Goal: Task Accomplishment & Management: Complete application form

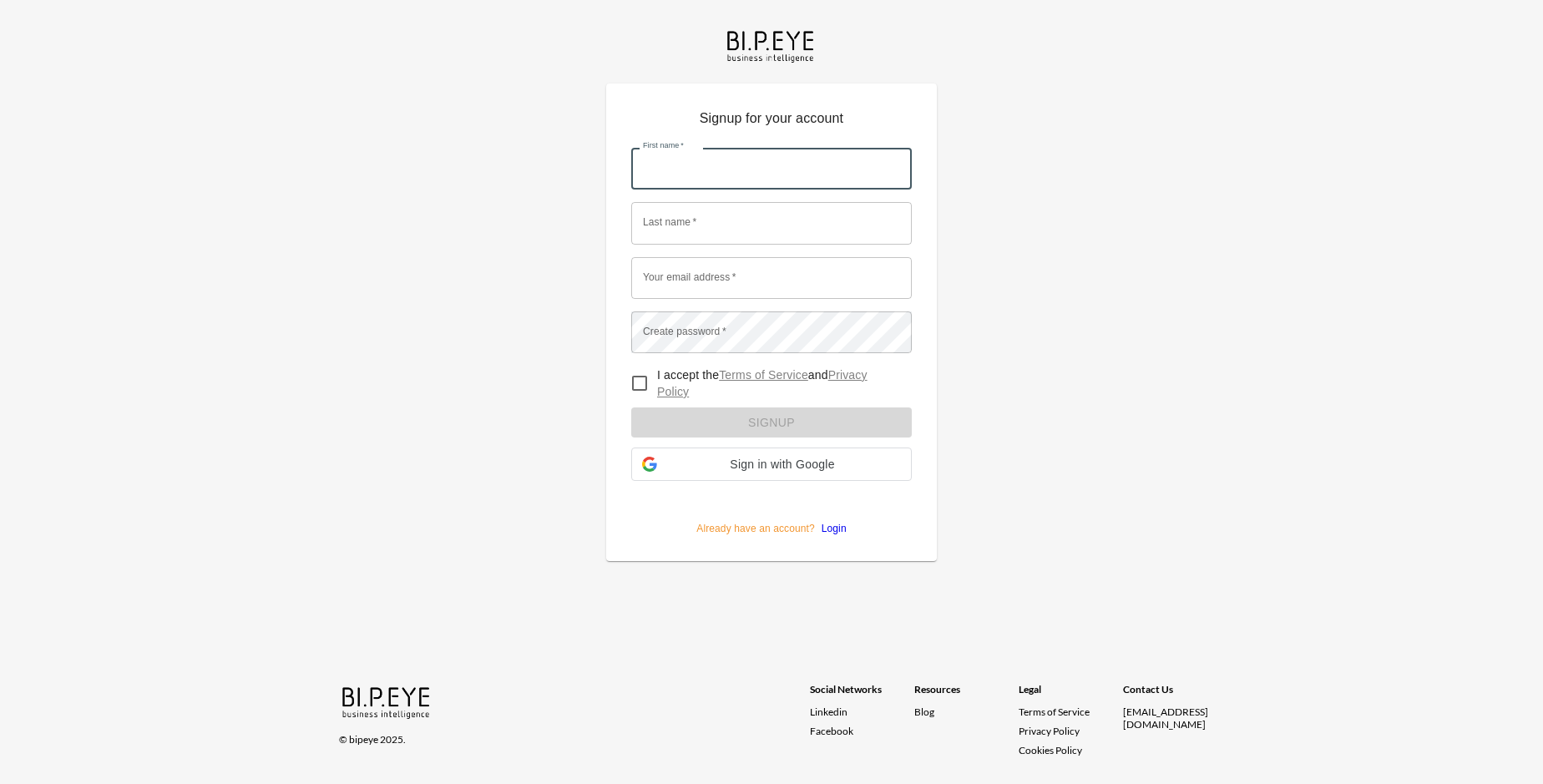
click at [771, 148] on input "First name   *" at bounding box center [771, 169] width 280 height 42
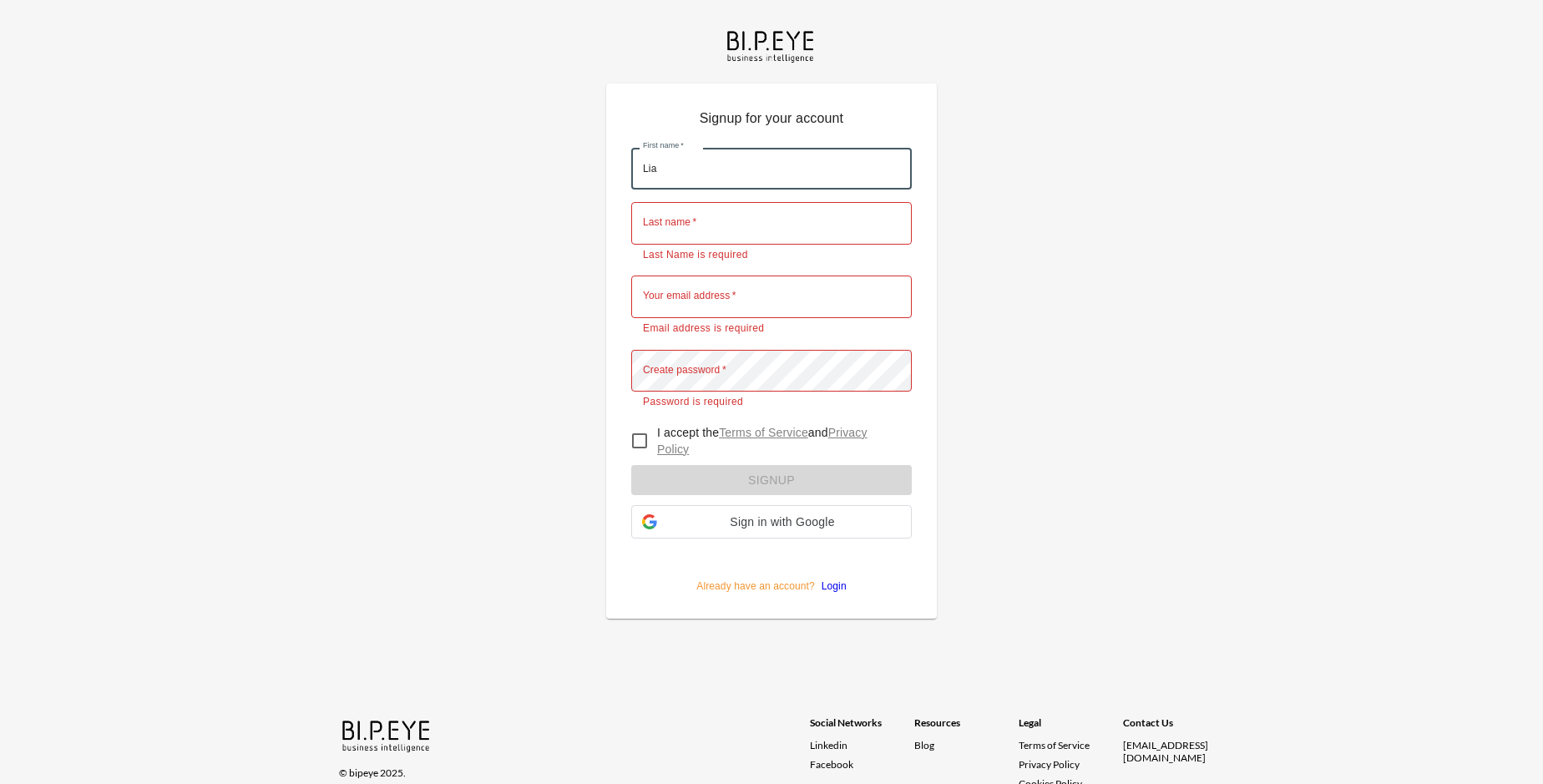
type input "Lia"
click at [771, 202] on input "Last name   *" at bounding box center [771, 222] width 280 height 42
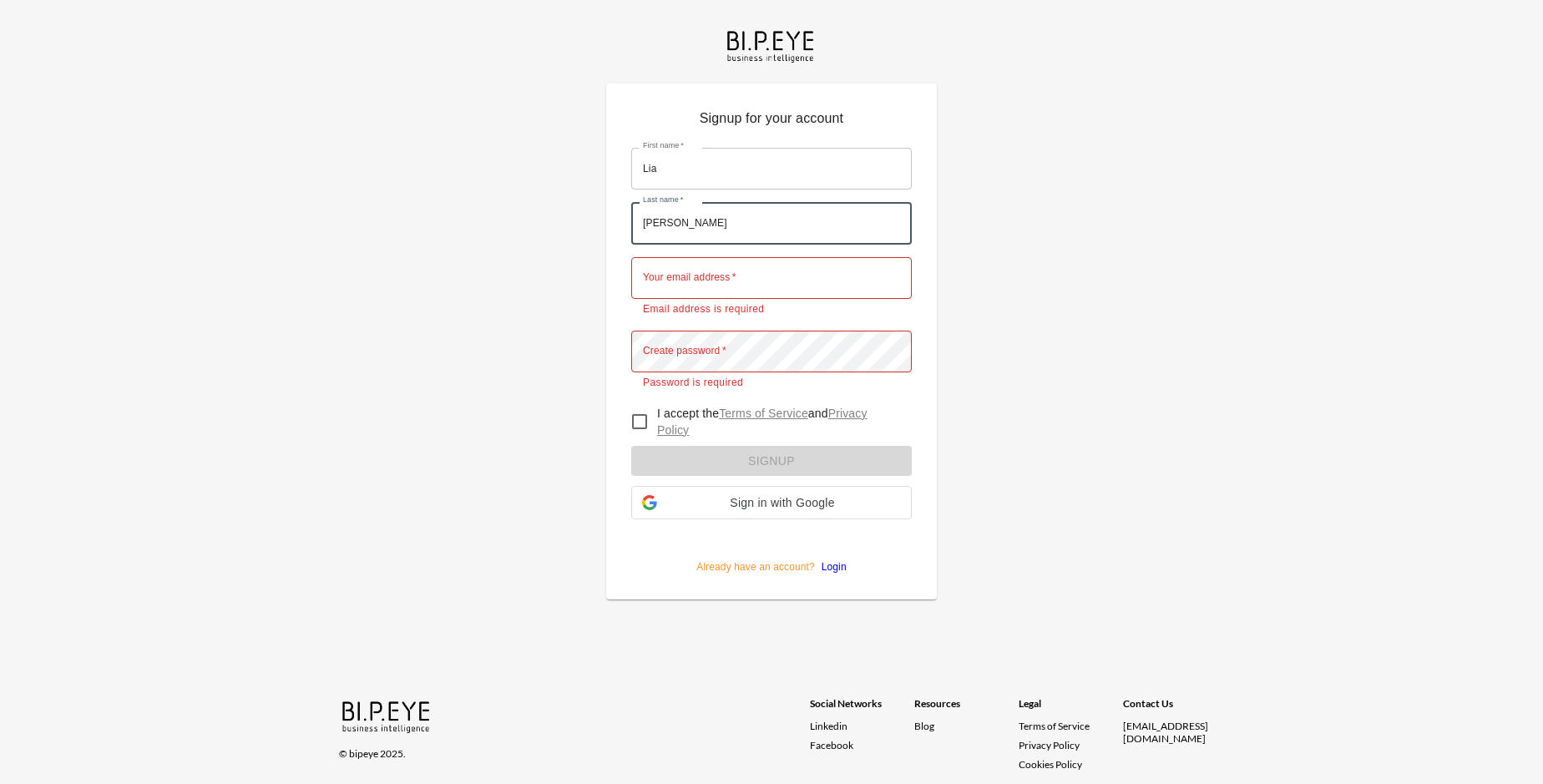
type input "[PERSON_NAME]"
click at [771, 257] on input "Your email address   *" at bounding box center [771, 278] width 280 height 42
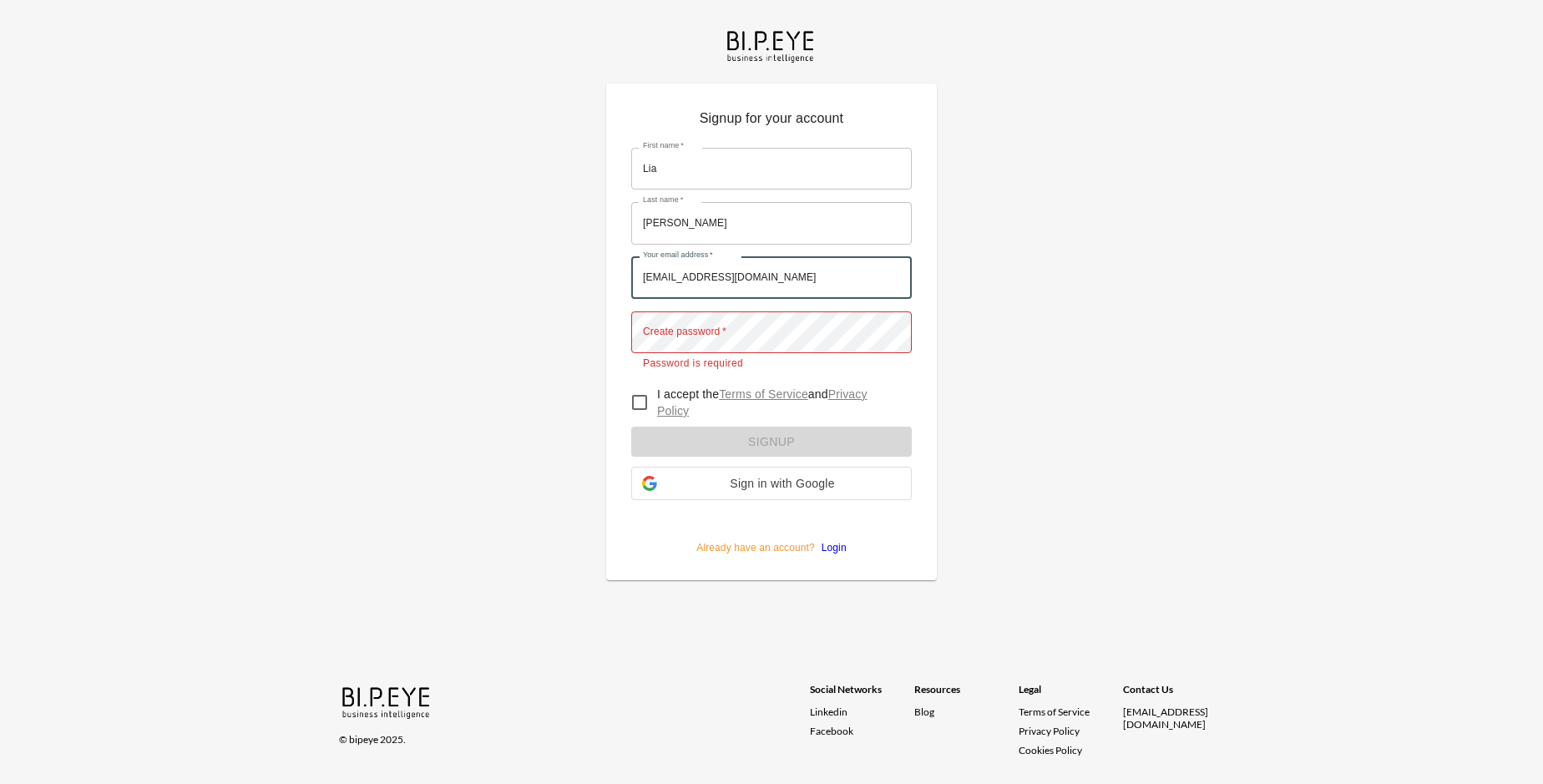
type input "[EMAIL_ADDRESS][DOMAIN_NAME]"
click at [640, 385] on input "I accept the Terms of Service and Privacy Policy" at bounding box center [640, 402] width 35 height 35
checkbox input "true"
click at [771, 418] on form "First name   * [PERSON_NAME] First name   * Last name   * [PERSON_NAME] Last na…" at bounding box center [771, 344] width 280 height 420
